Goal: Task Accomplishment & Management: Manage account settings

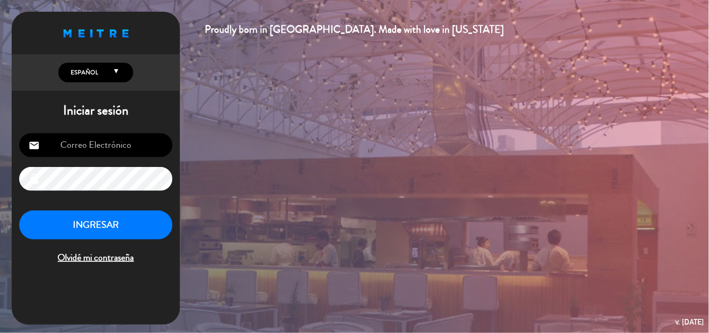
type input "[EMAIL_ADDRESS][DOMAIN_NAME]"
click at [115, 231] on button "INGRESAR" at bounding box center [95, 224] width 153 height 29
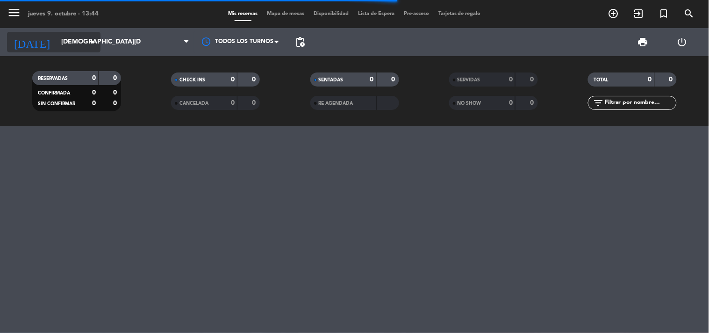
click at [57, 46] on input "[DEMOGRAPHIC_DATA][DATE]" at bounding box center [101, 42] width 89 height 17
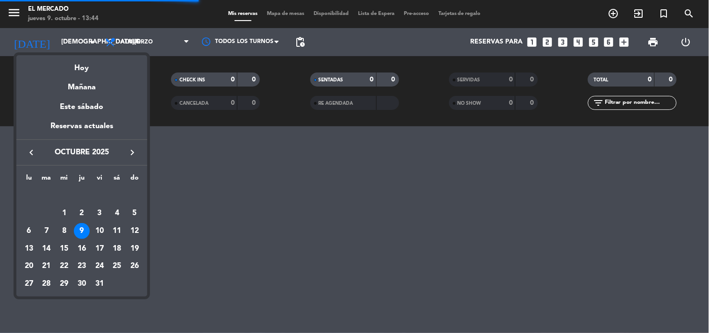
click at [135, 151] on icon "keyboard_arrow_right" at bounding box center [132, 152] width 11 height 11
click at [27, 233] on div "10" at bounding box center [29, 231] width 16 height 16
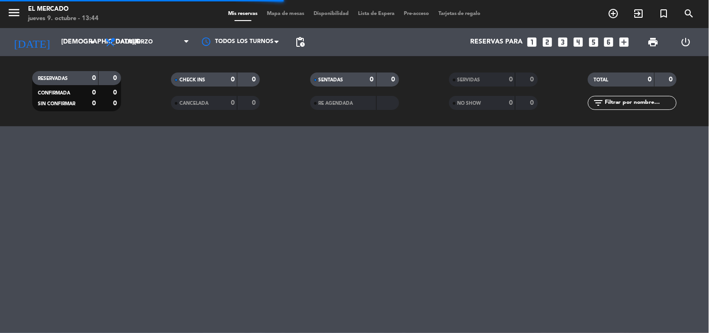
type input "[DATE]"
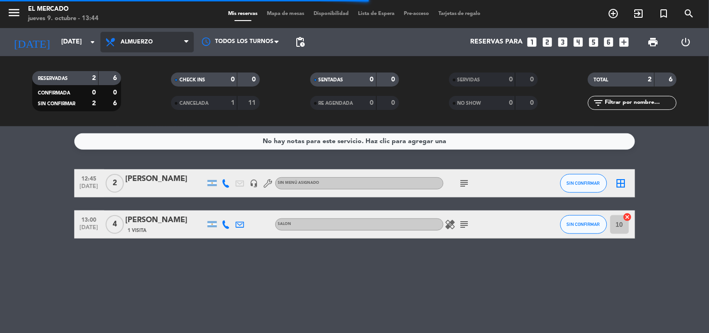
click at [158, 45] on span "Almuerzo" at bounding box center [146, 42] width 93 height 21
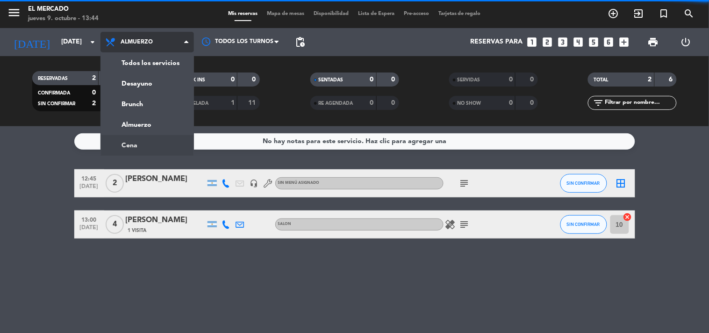
click at [155, 147] on ng-component "menu El Mercado [DATE] 9. octubre - 13:44 Mis reservas Mapa de mesas Disponibil…" at bounding box center [354, 166] width 709 height 333
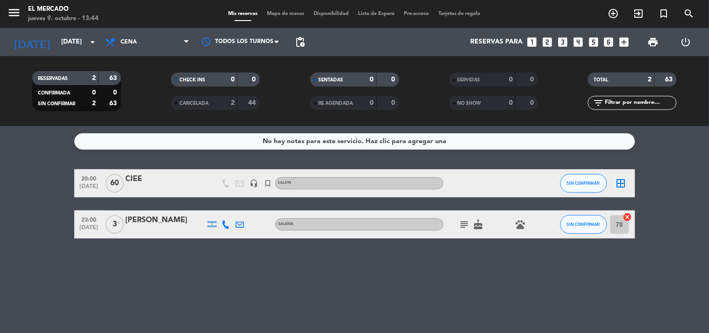
click at [174, 184] on div "CIEE" at bounding box center [165, 179] width 79 height 12
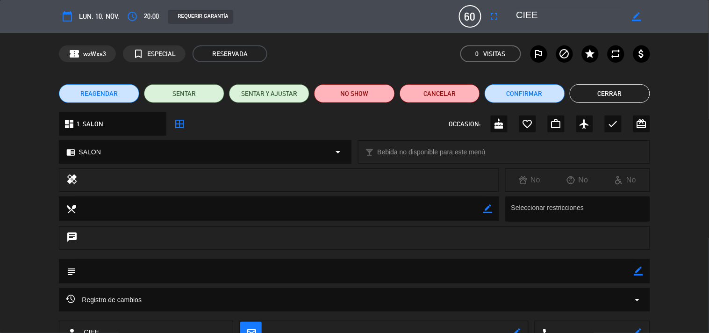
click at [637, 270] on icon "border_color" at bounding box center [638, 270] width 9 height 9
click at [582, 273] on textarea at bounding box center [354, 271] width 557 height 24
type textarea "091025 - ASM - A definri donde - [PERSON_NAME]"
click at [640, 272] on icon at bounding box center [638, 270] width 9 height 9
click at [601, 99] on button "Cerrar" at bounding box center [609, 93] width 80 height 19
